Goal: Navigation & Orientation: Find specific page/section

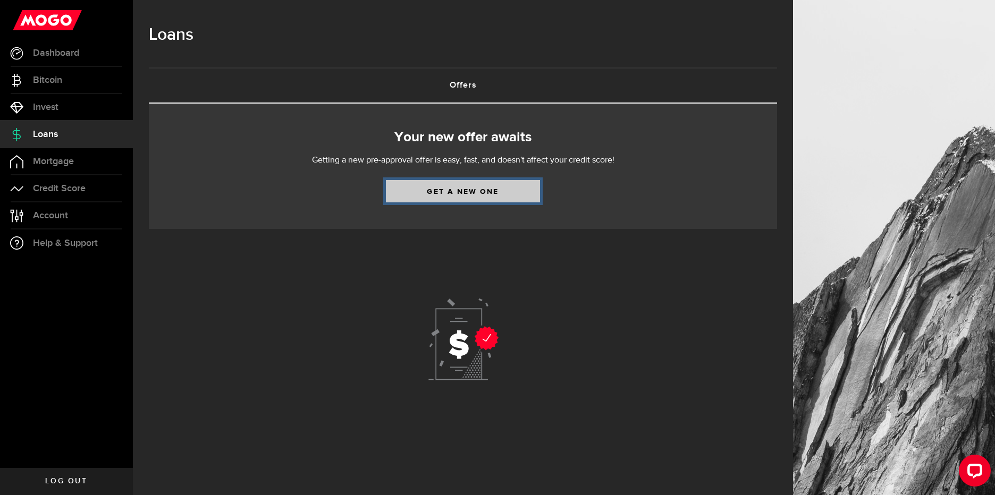
click at [449, 190] on link "Get a new one" at bounding box center [463, 191] width 154 height 22
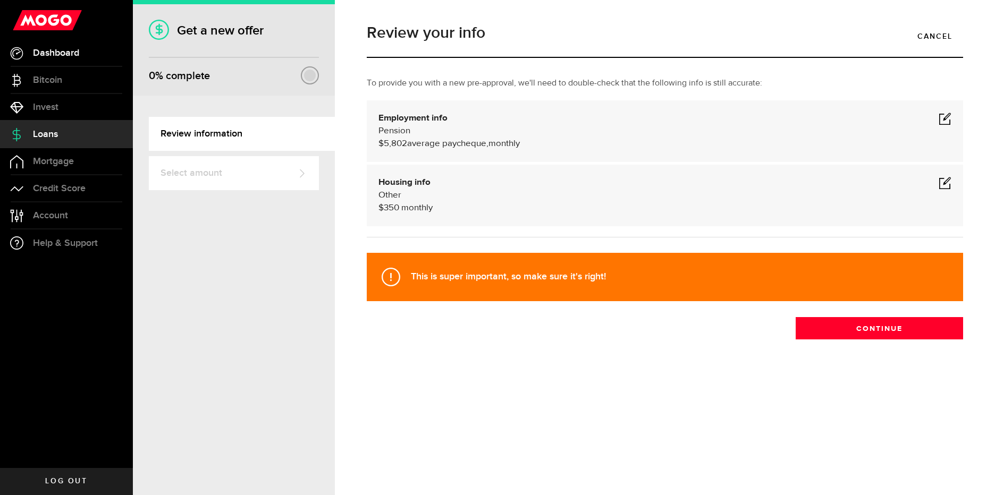
click at [44, 49] on span "Dashboard" at bounding box center [56, 53] width 46 height 10
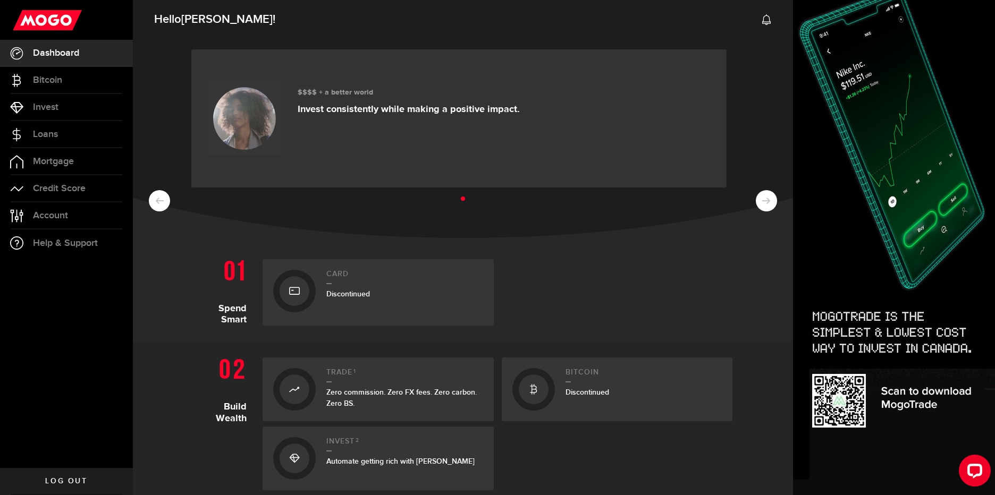
click at [753, 207] on div "$$$$ + a better world Invest consistently while making a positive impact." at bounding box center [463, 137] width 660 height 202
click at [757, 202] on ul at bounding box center [463, 199] width 628 height 14
click at [336, 290] on span "Discontinued" at bounding box center [348, 294] width 44 height 9
click at [293, 288] on use at bounding box center [294, 291] width 11 height 7
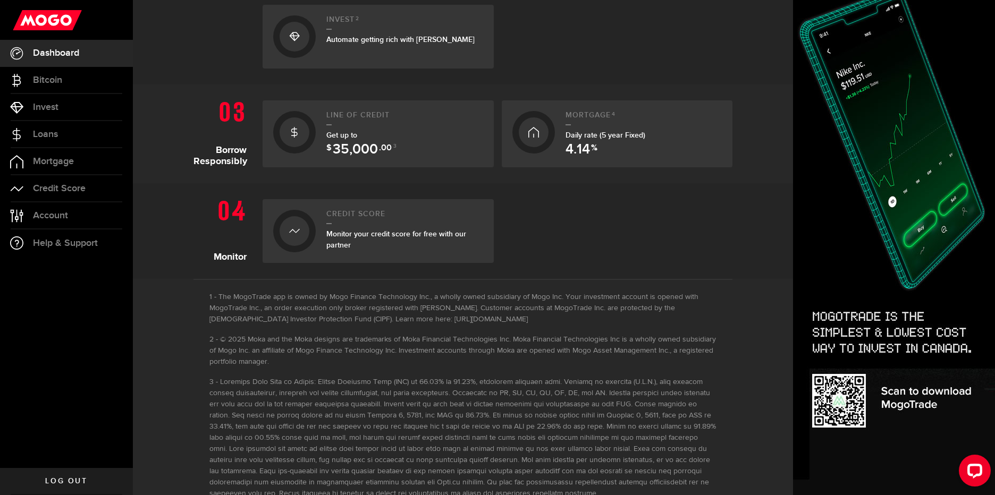
scroll to position [483, 0]
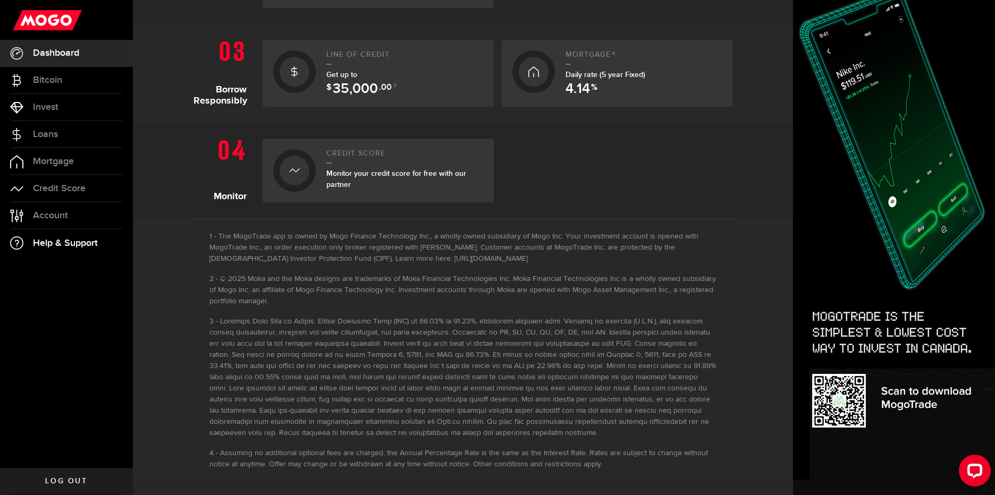
click at [54, 241] on span "Help & Support" at bounding box center [65, 244] width 65 height 10
click at [49, 48] on span "Dashboard" at bounding box center [56, 53] width 46 height 10
